Goal: Find specific page/section: Find specific page/section

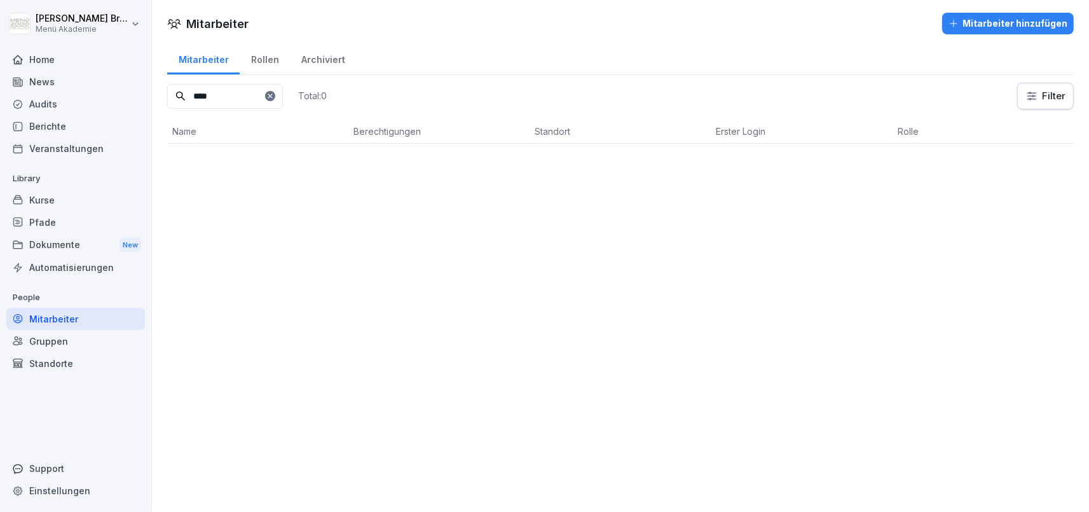
click at [41, 359] on div "Standorte" at bounding box center [75, 363] width 139 height 22
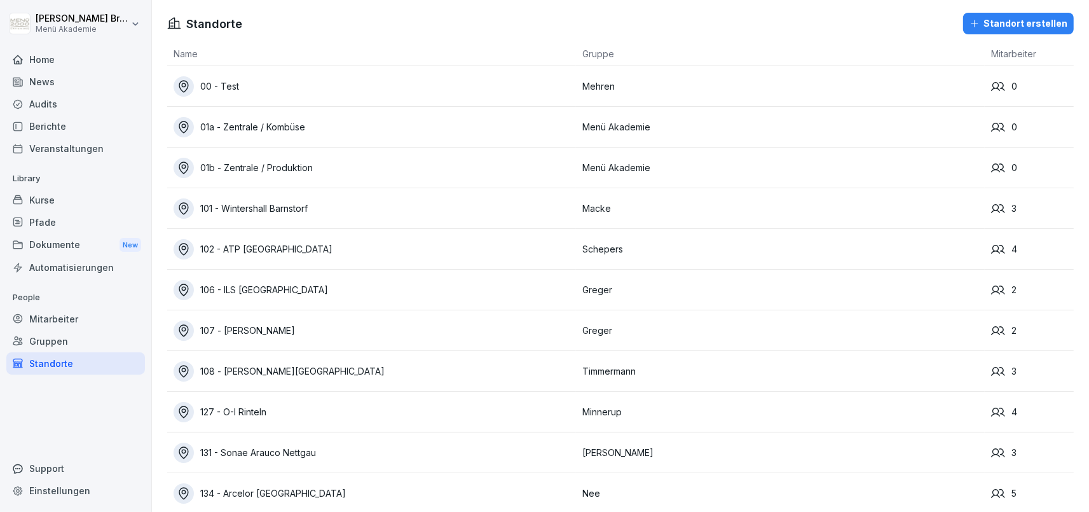
click at [71, 312] on div "Mitarbeiter" at bounding box center [75, 319] width 139 height 22
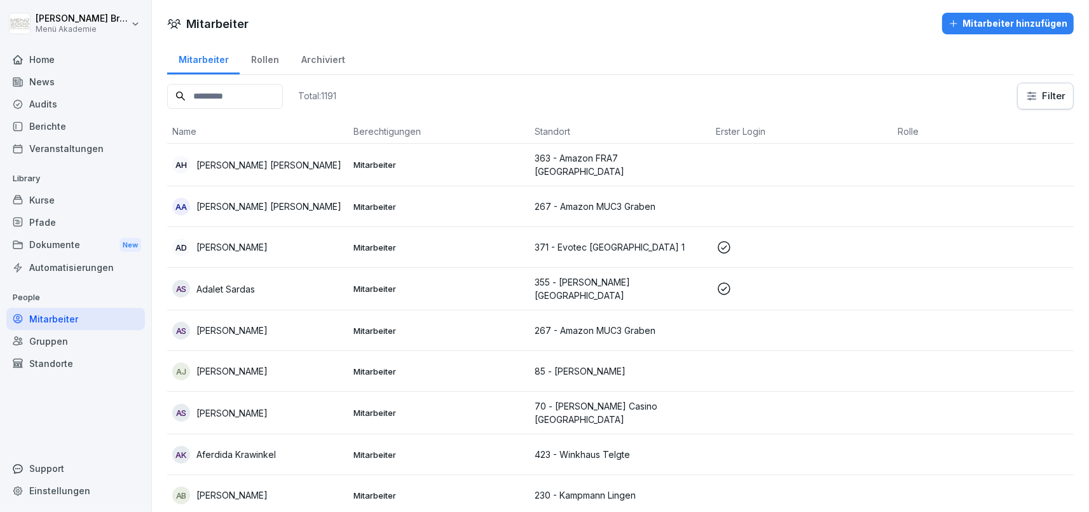
click at [242, 101] on input at bounding box center [225, 96] width 116 height 25
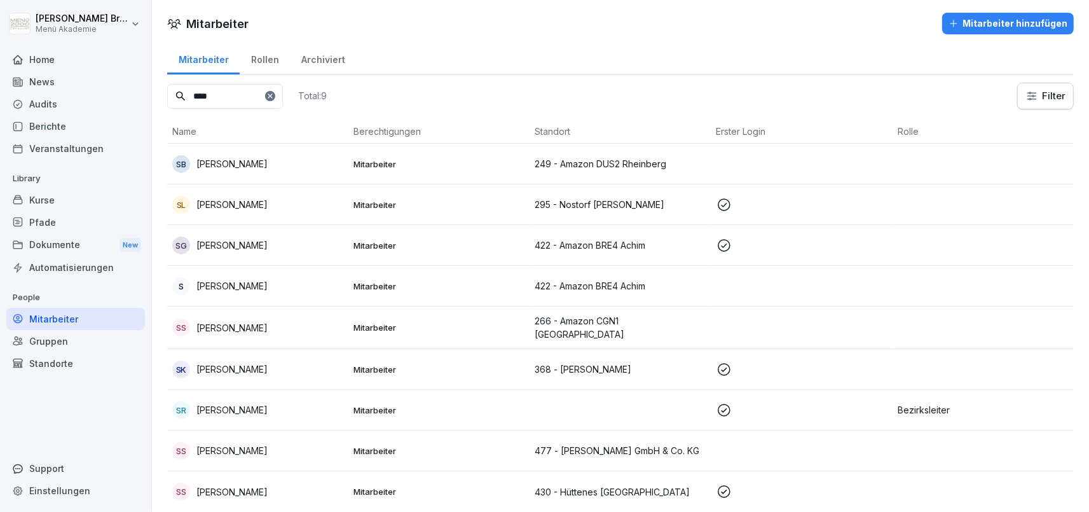
type input "****"
click at [234, 281] on p "[PERSON_NAME]" at bounding box center [231, 285] width 71 height 13
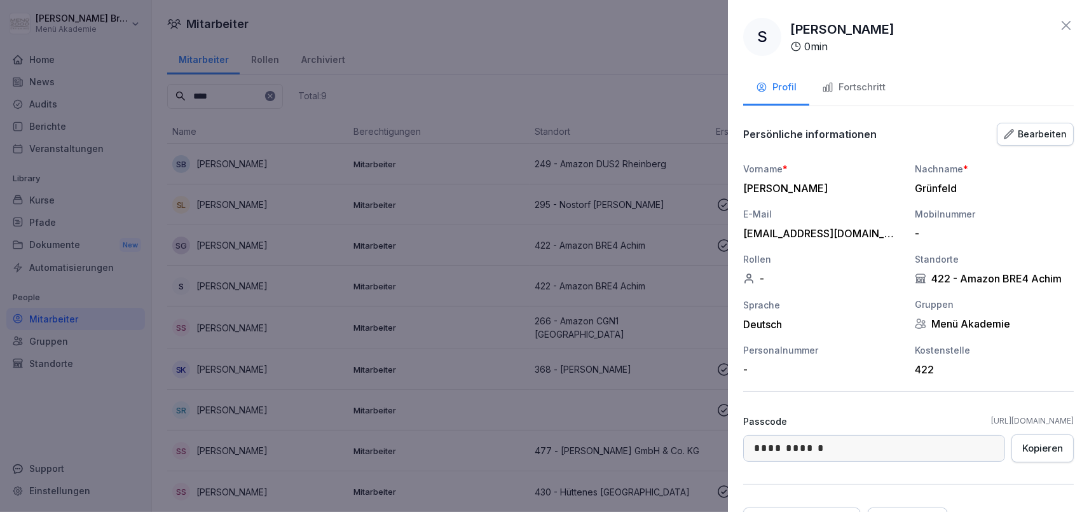
click at [710, 78] on div at bounding box center [544, 256] width 1089 height 512
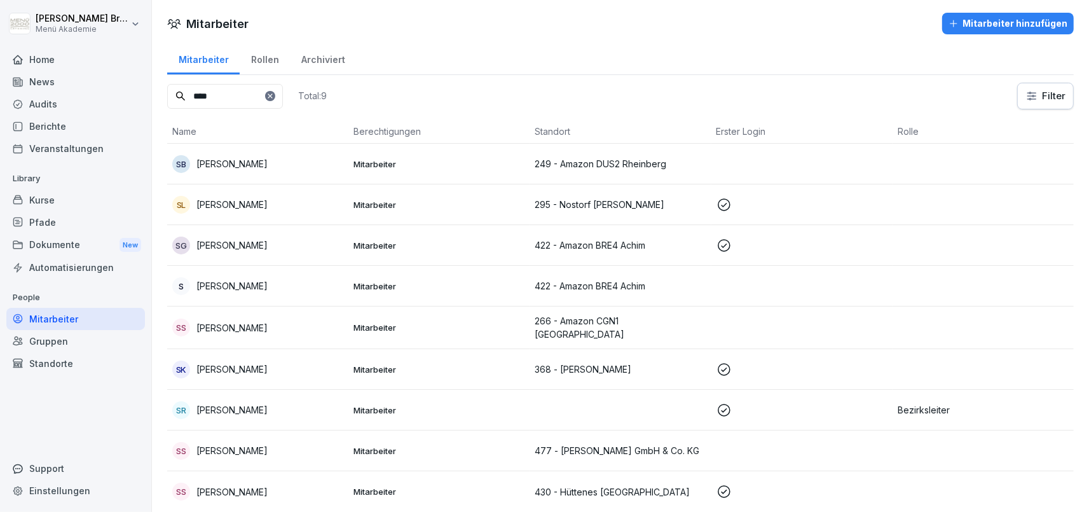
click at [239, 284] on p "[PERSON_NAME]" at bounding box center [231, 285] width 71 height 13
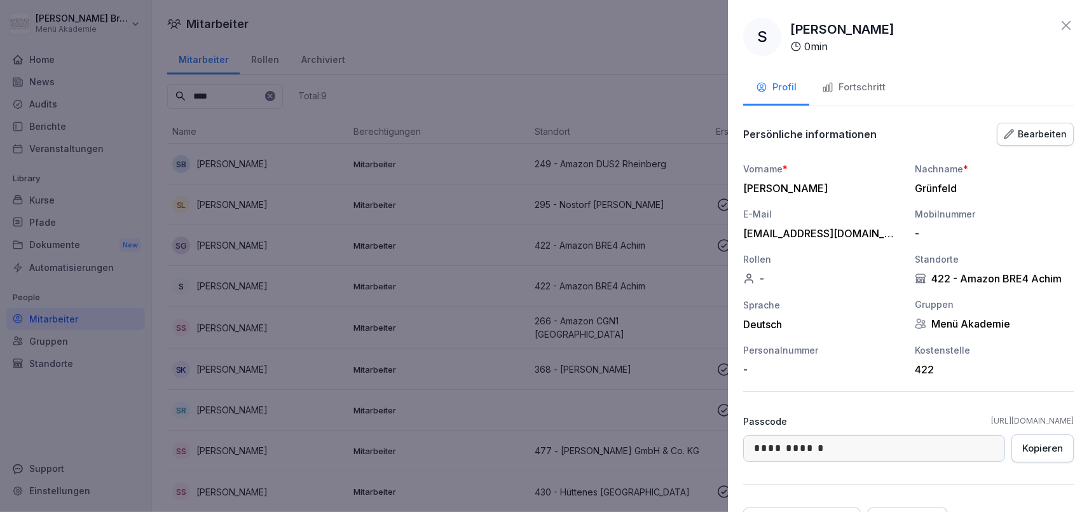
scroll to position [67, 0]
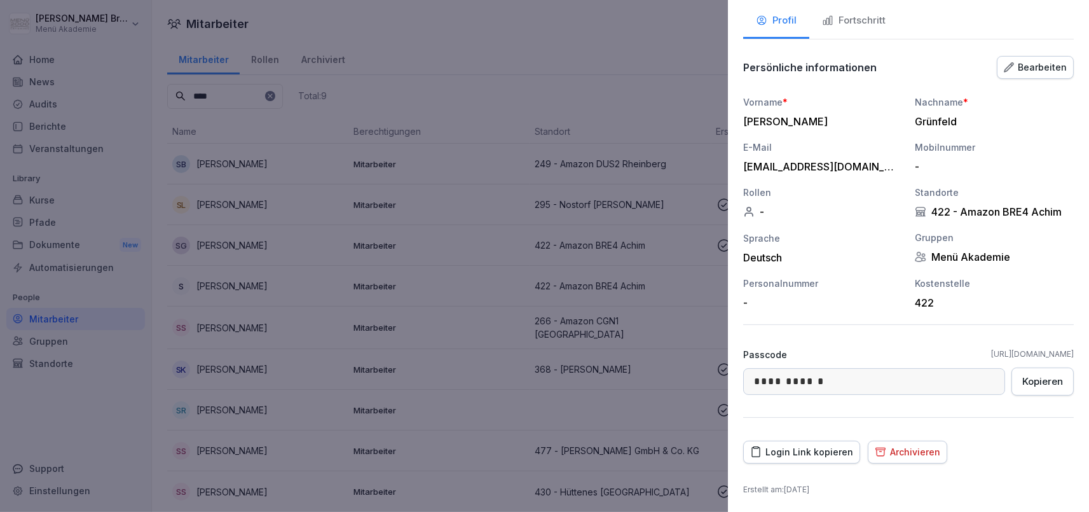
click at [502, 65] on div at bounding box center [544, 256] width 1089 height 512
